Goal: Complete application form

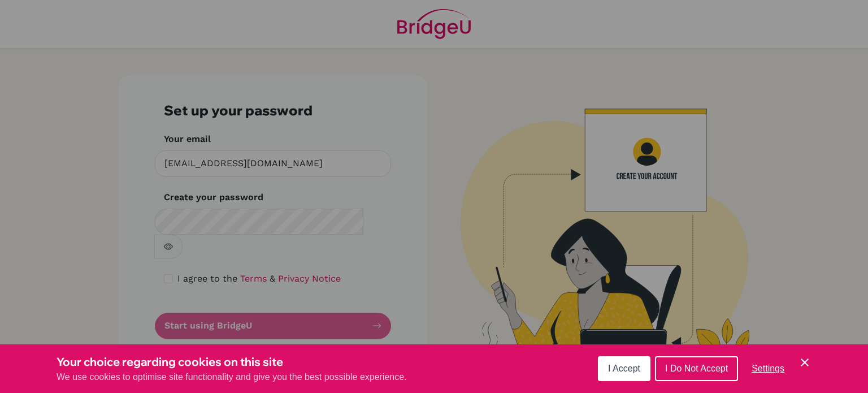
click at [639, 359] on button "I Accept" at bounding box center [624, 368] width 53 height 25
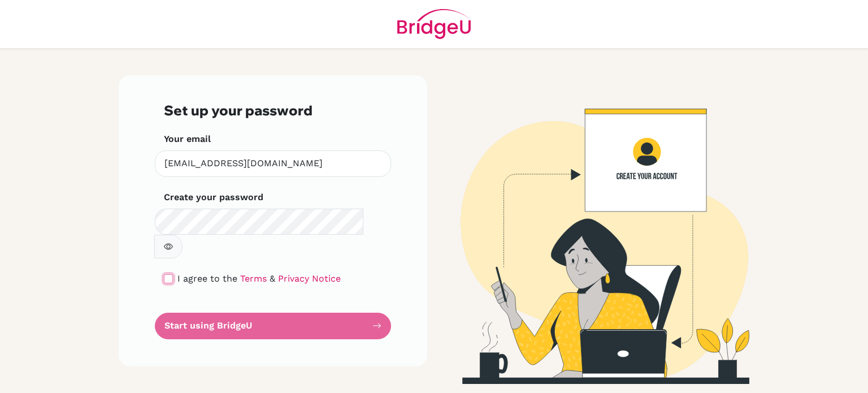
click at [171, 274] on input "checkbox" at bounding box center [168, 278] width 9 height 9
checkbox input "true"
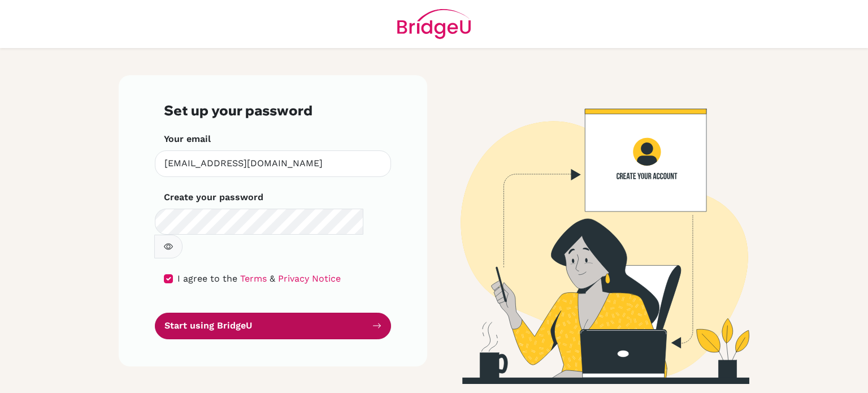
click at [260, 312] on button "Start using BridgeU" at bounding box center [273, 325] width 236 height 27
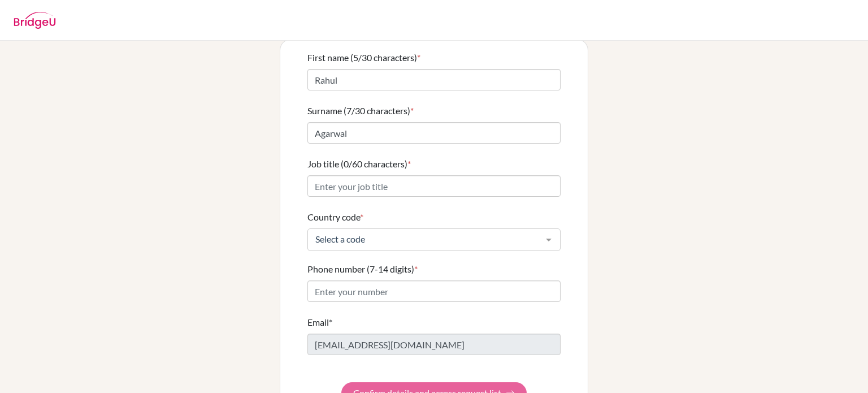
scroll to position [112, 0]
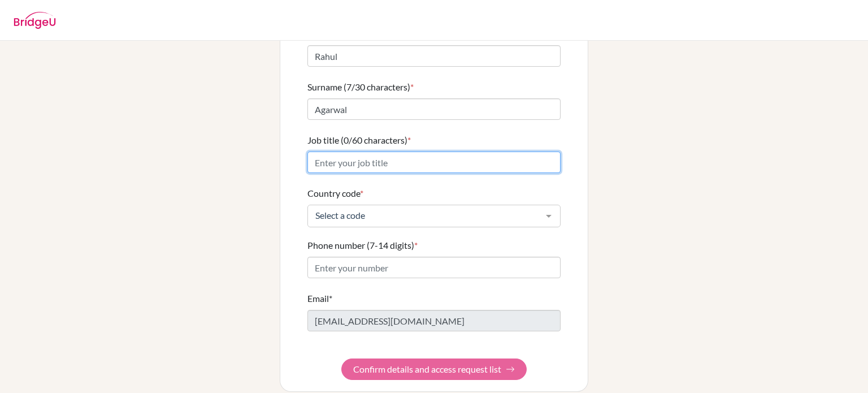
click at [358, 151] on input "Job title (0/60 characters) *" at bounding box center [433, 161] width 253 height 21
type input "IB Chem, TOK and HS Science , HOD Science"
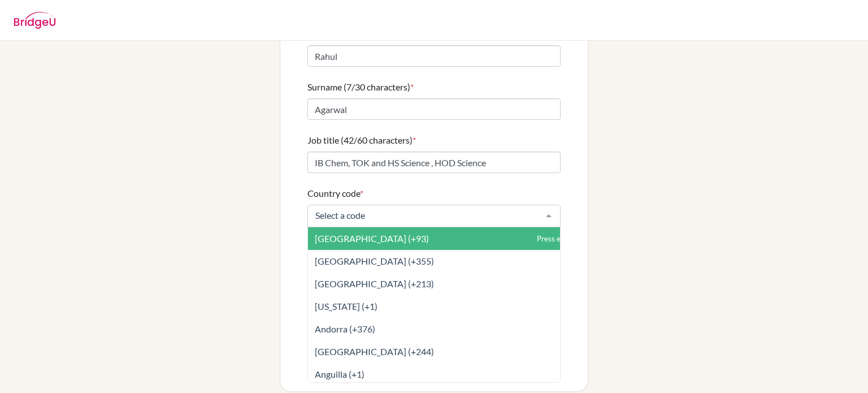
type input "n"
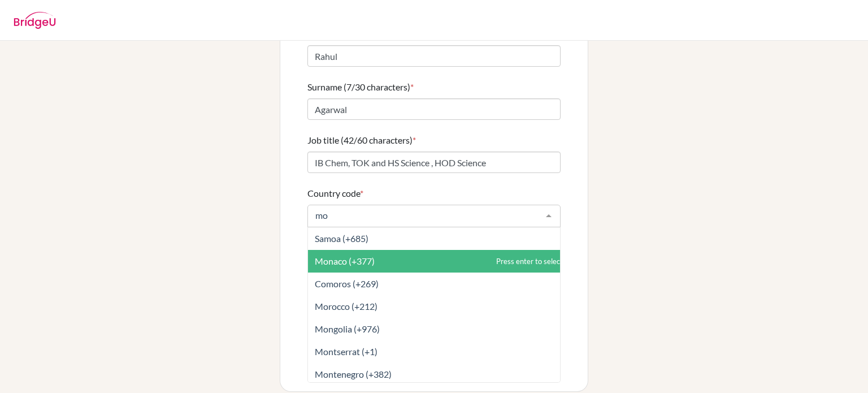
click at [341, 255] on span "Monaco (+377)" at bounding box center [345, 260] width 60 height 11
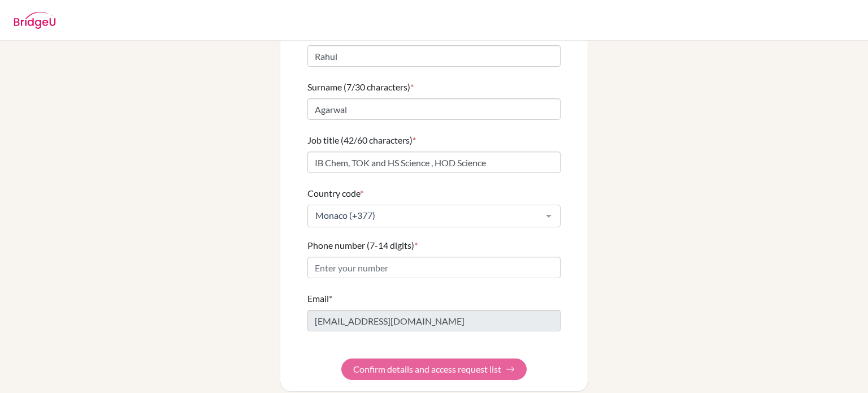
click at [372, 205] on div "Monaco (+377)" at bounding box center [433, 216] width 253 height 23
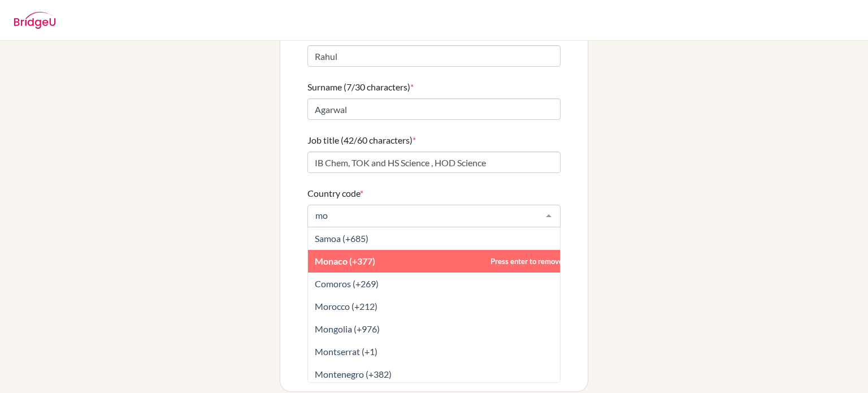
type input "mor"
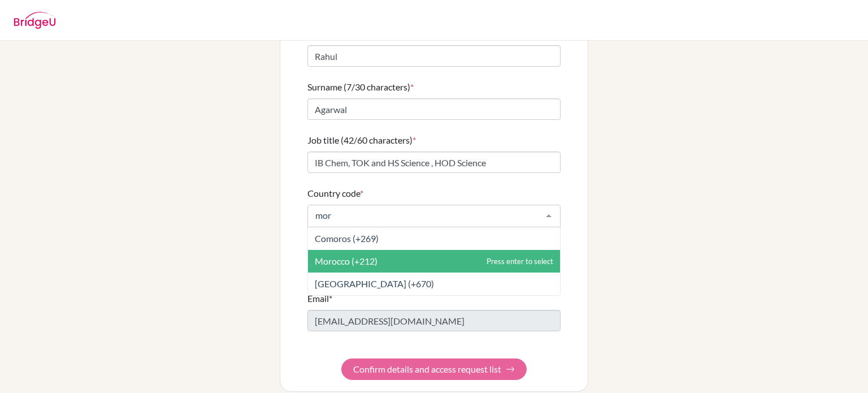
click at [366, 255] on span "Morocco (+212)" at bounding box center [346, 260] width 63 height 11
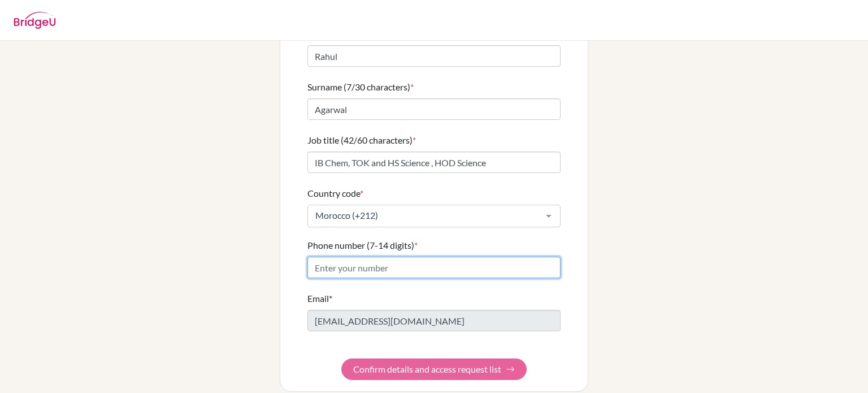
click at [345, 260] on input "Phone number (7-14 digits) *" at bounding box center [433, 267] width 253 height 21
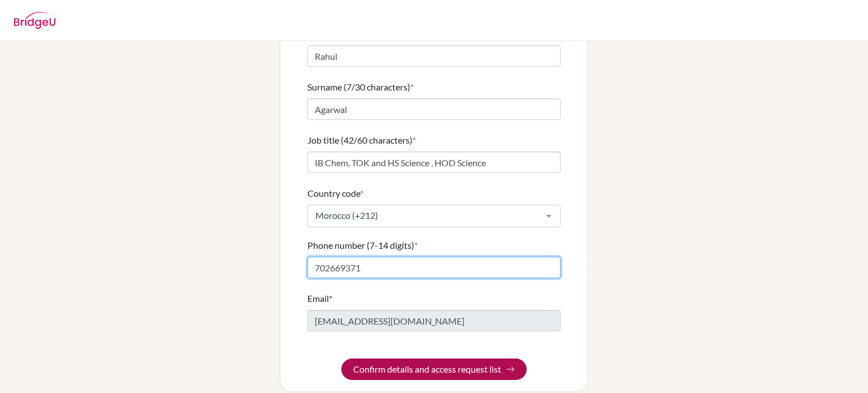
type input "702669371"
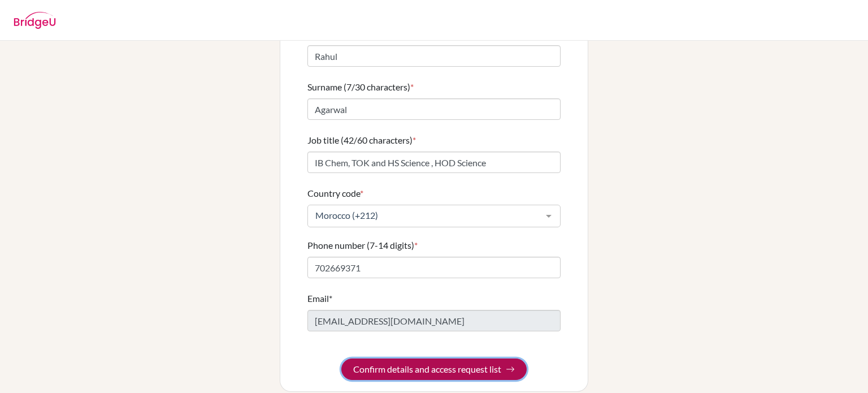
click at [395, 360] on button "Confirm details and access request list" at bounding box center [433, 368] width 185 height 21
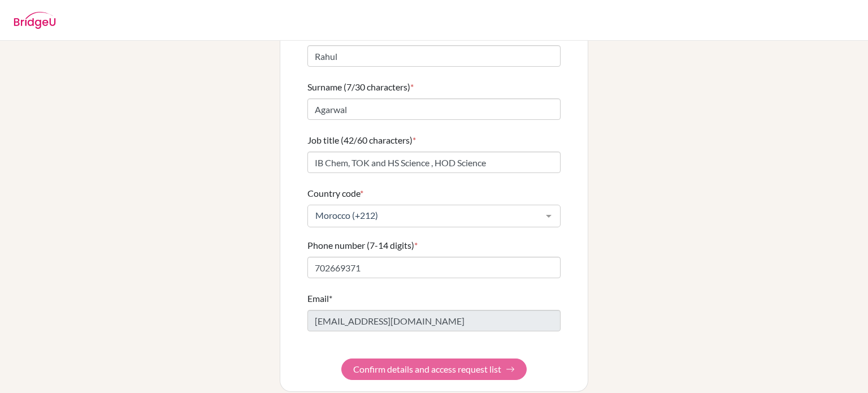
scroll to position [0, 0]
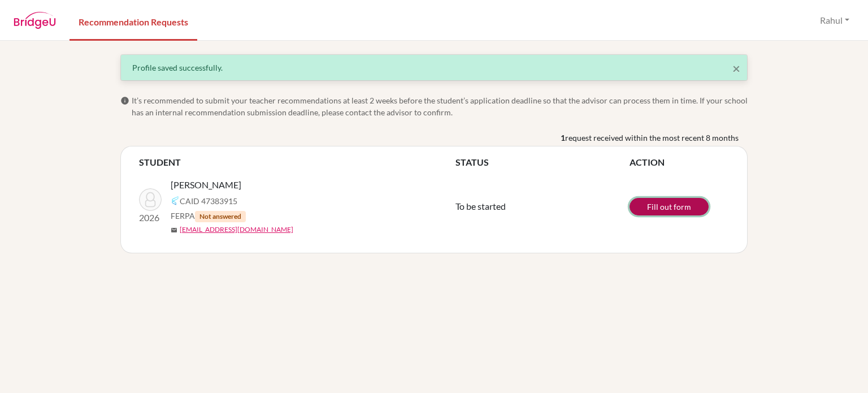
click at [682, 201] on link "Fill out form" at bounding box center [668, 207] width 79 height 18
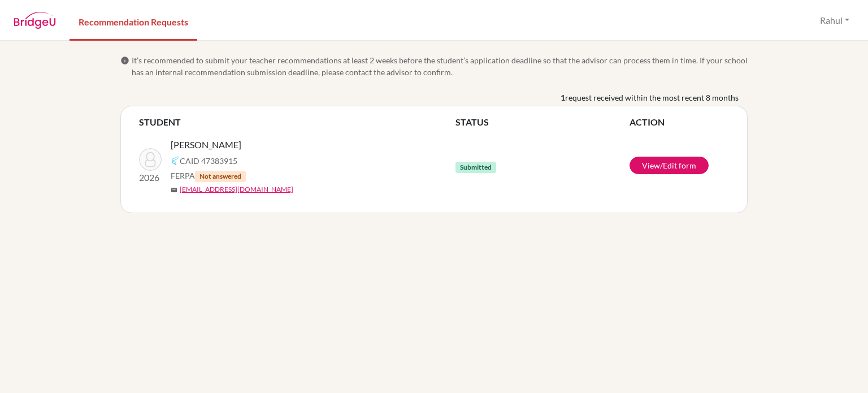
click at [217, 173] on span "Not answered" at bounding box center [220, 176] width 51 height 11
click at [153, 177] on p "2026" at bounding box center [150, 178] width 23 height 14
